Goal: Information Seeking & Learning: Find specific page/section

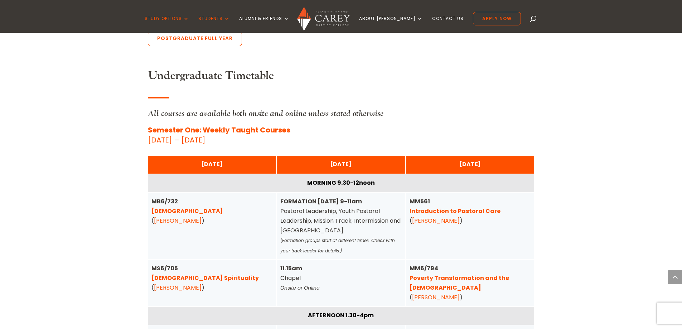
scroll to position [1610, 0]
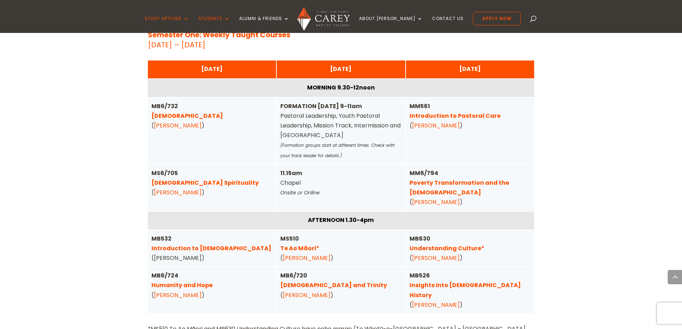
click at [119, 151] on div "Home » Study » Timetables Carey Timetables More information can be viewed about…" at bounding box center [341, 33] width 682 height 3248
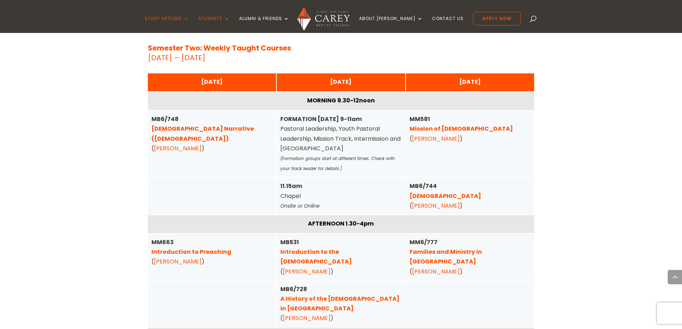
scroll to position [2397, 0]
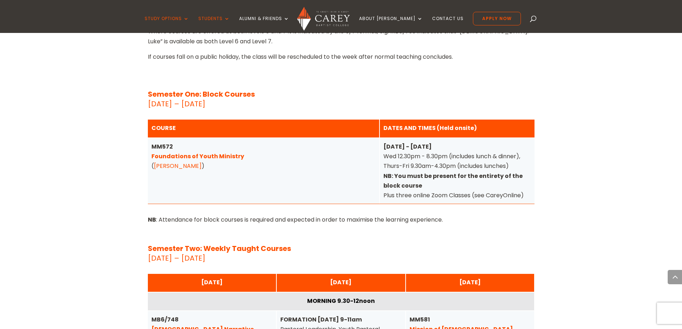
scroll to position [2433, 0]
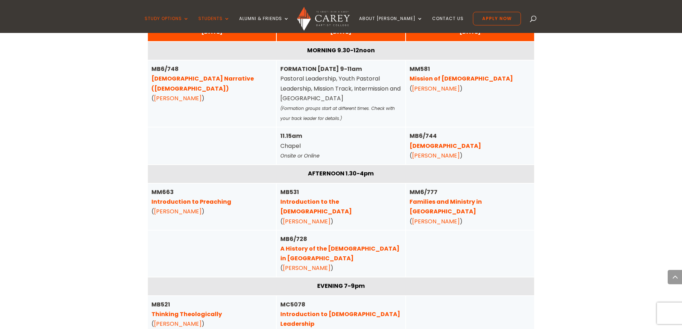
click at [462, 197] on link "Families and Ministry in [GEOGRAPHIC_DATA]" at bounding box center [445, 206] width 72 height 18
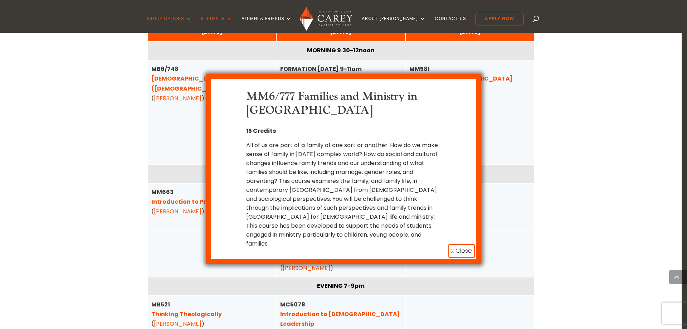
click at [459, 244] on button "x Close" at bounding box center [461, 251] width 26 height 14
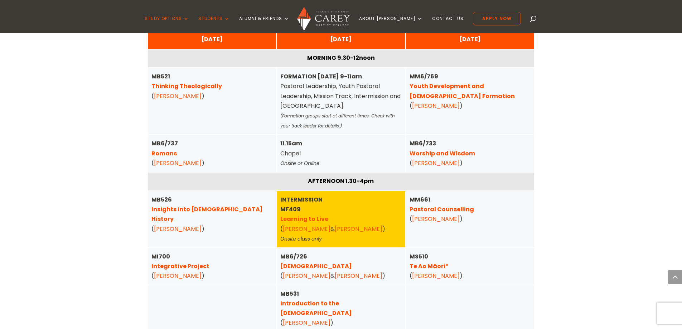
scroll to position [465, 0]
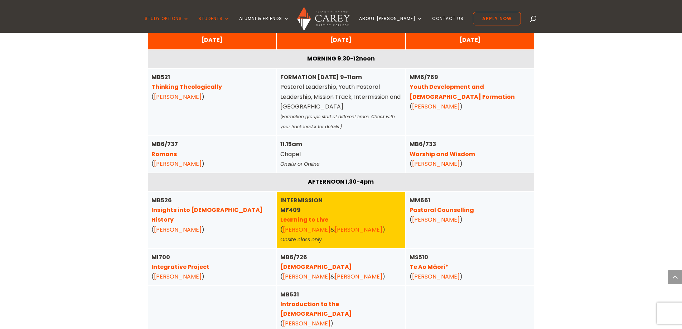
click at [447, 89] on link "Youth Development and [DEMOGRAPHIC_DATA] Formation" at bounding box center [461, 92] width 105 height 18
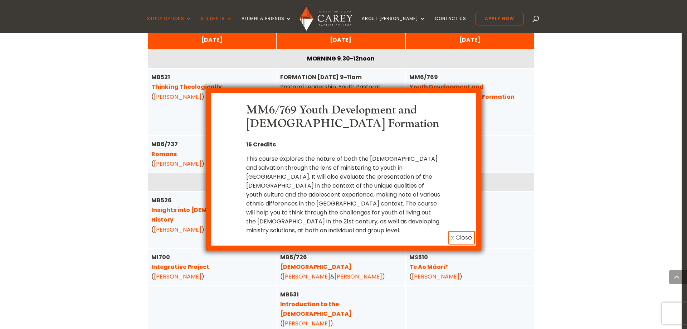
click at [460, 231] on button "x Close" at bounding box center [461, 238] width 26 height 14
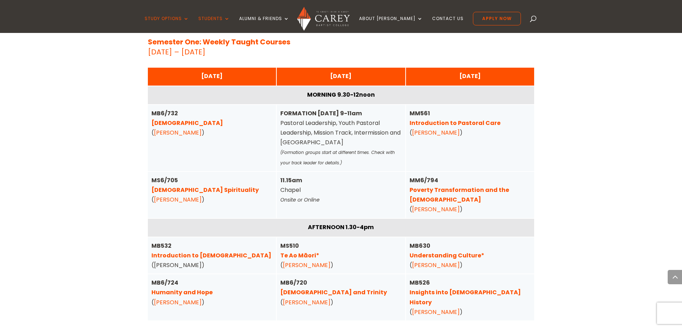
scroll to position [1789, 0]
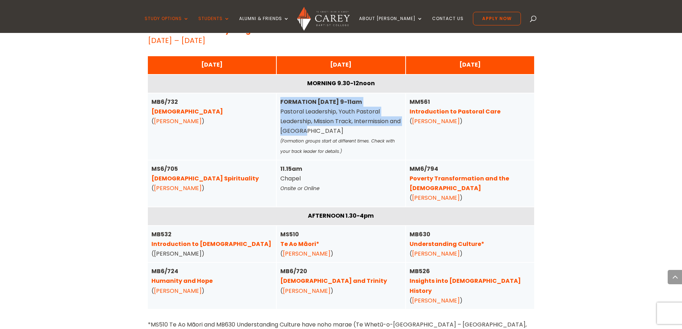
drag, startPoint x: 281, startPoint y: 84, endPoint x: 336, endPoint y: 109, distance: 60.5
click at [336, 109] on div "FORMATION TUESDAY 9-11am Pastoral Leadership, Youth Pastoral Leadership, Missio…" at bounding box center [340, 126] width 121 height 59
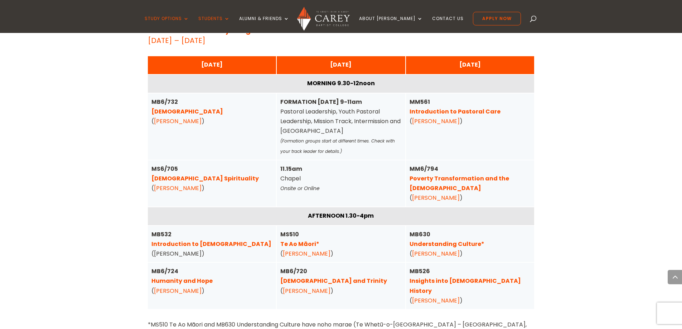
click at [340, 117] on div "FORMATION TUESDAY 9-11am Pastoral Leadership, Youth Pastoral Leadership, Missio…" at bounding box center [340, 126] width 121 height 59
drag, startPoint x: 149, startPoint y: 81, endPoint x: 181, endPoint y: 82, distance: 31.9
click at [181, 93] on div "MB6/732 Pentateuch ( Michael Rhodes )" at bounding box center [212, 126] width 128 height 66
click at [182, 97] on div "MB6/732 Pentateuch ( Michael Rhodes )" at bounding box center [211, 111] width 121 height 29
drag, startPoint x: 149, startPoint y: 83, endPoint x: 180, endPoint y: 81, distance: 31.5
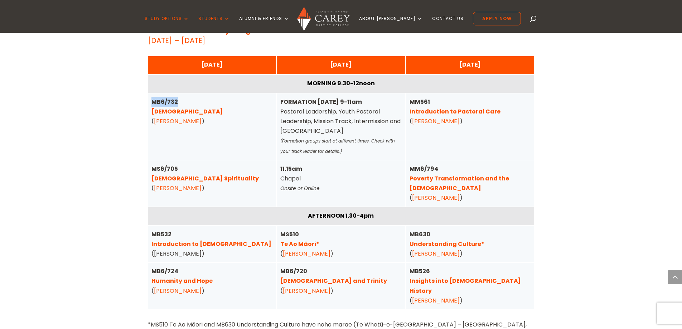
click at [180, 93] on div "MB6/732 Pentateuch ( Michael Rhodes )" at bounding box center [212, 126] width 128 height 66
click at [180, 97] on div "MB6/732 Pentateuch ( Michael Rhodes )" at bounding box center [211, 111] width 121 height 29
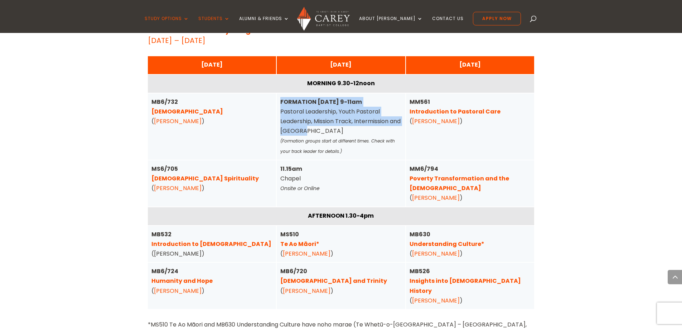
drag, startPoint x: 280, startPoint y: 83, endPoint x: 331, endPoint y: 112, distance: 58.4
click at [331, 112] on div "FORMATION TUESDAY 9-11am Pastoral Leadership, Youth Pastoral Leadership, Missio…" at bounding box center [340, 126] width 121 height 59
drag, startPoint x: 282, startPoint y: 82, endPoint x: 332, endPoint y: 111, distance: 58.4
click at [332, 111] on div "FORMATION TUESDAY 9-11am Pastoral Leadership, Youth Pastoral Leadership, Missio…" at bounding box center [340, 126] width 121 height 59
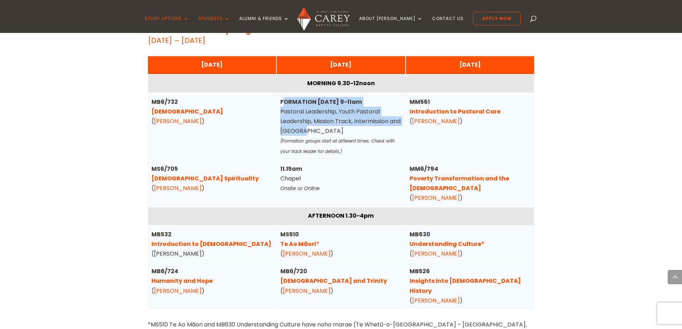
click at [332, 111] on div "FORMATION TUESDAY 9-11am Pastoral Leadership, Youth Pastoral Leadership, Missio…" at bounding box center [340, 126] width 121 height 59
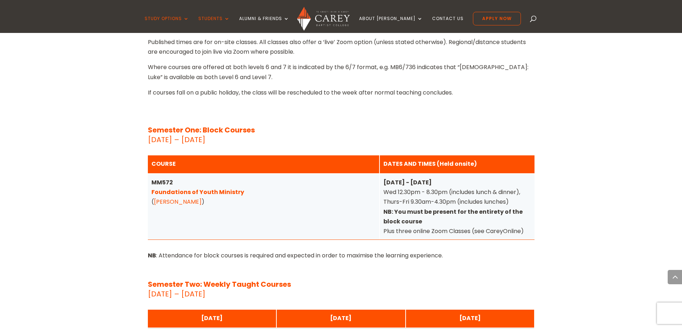
scroll to position [2326, 0]
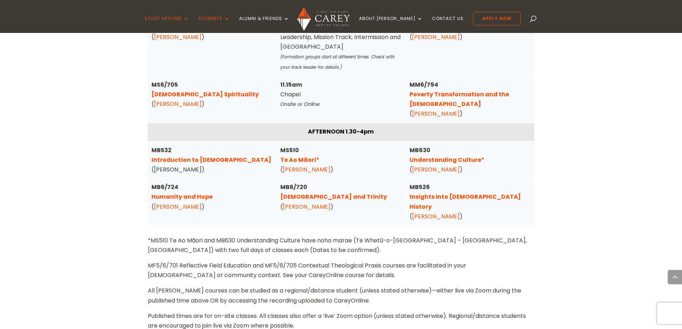
drag, startPoint x: 117, startPoint y: 233, endPoint x: 122, endPoint y: 156, distance: 77.1
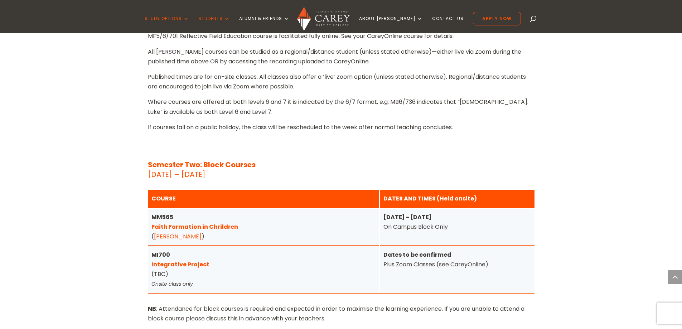
scroll to position [2781, 0]
